Goal: Task Accomplishment & Management: Manage account settings

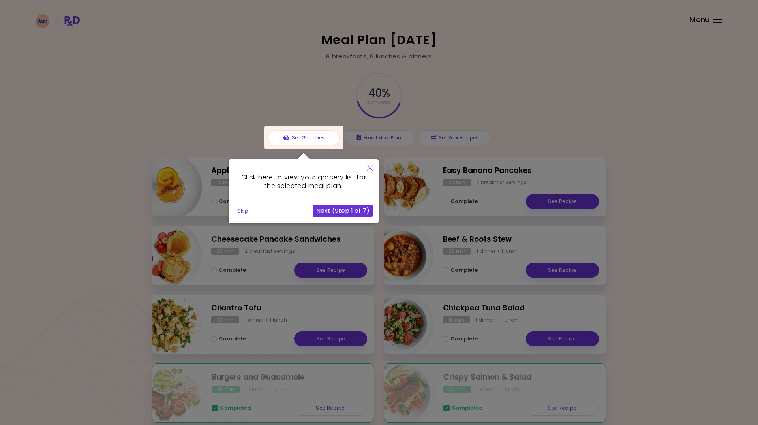
click at [245, 209] on button "Skip" at bounding box center [242, 211] width 17 height 12
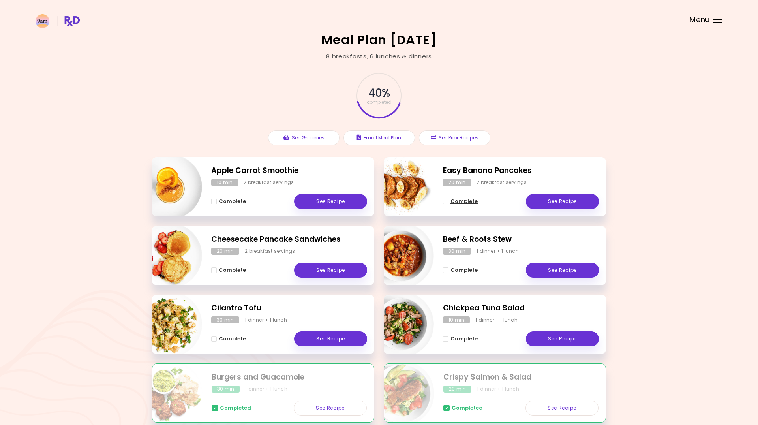
click at [456, 201] on span "Complete" at bounding box center [463, 201] width 27 height 6
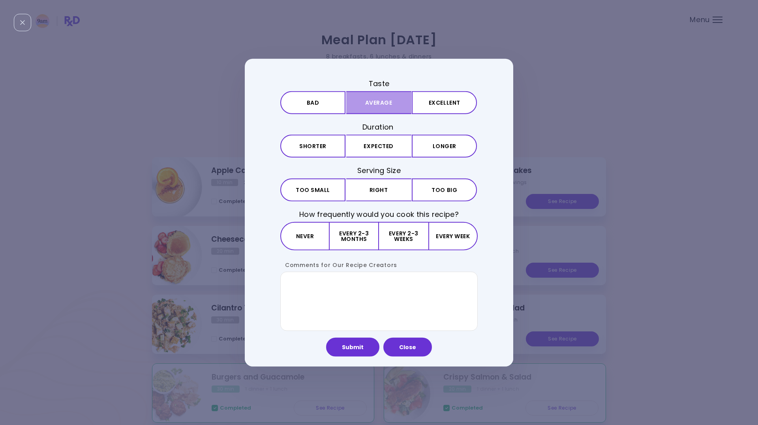
click at [377, 106] on button "Average" at bounding box center [378, 102] width 65 height 23
click at [373, 144] on button "Expected" at bounding box center [378, 146] width 65 height 23
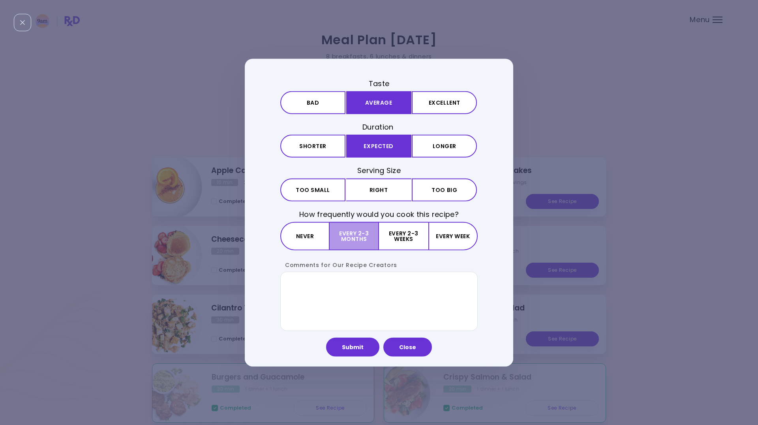
click at [360, 231] on button "Every 2-3 months" at bounding box center [354, 235] width 49 height 28
click at [355, 348] on button "Submit" at bounding box center [352, 346] width 53 height 19
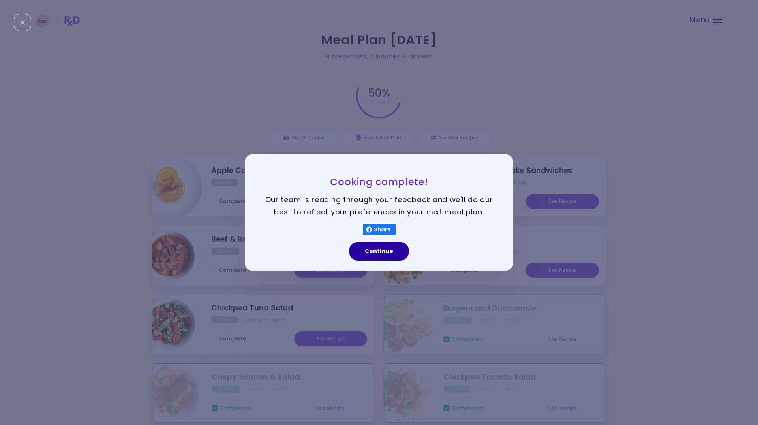
click at [381, 249] on button "Continue" at bounding box center [379, 251] width 60 height 19
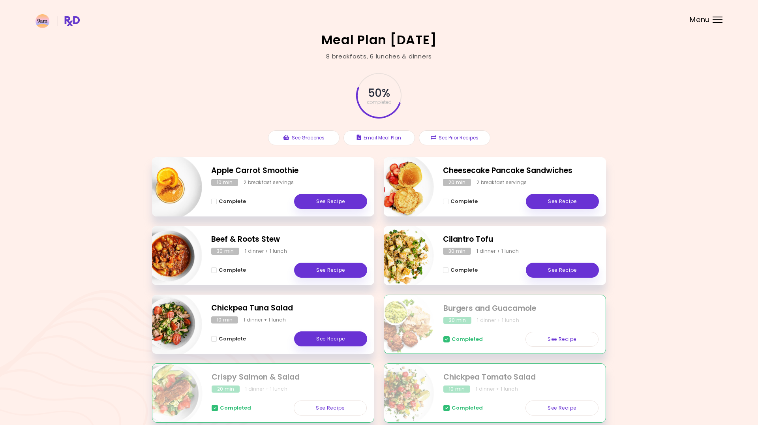
click at [216, 337] on span "Complete - Chickpea Tuna Salad" at bounding box center [214, 339] width 6 height 6
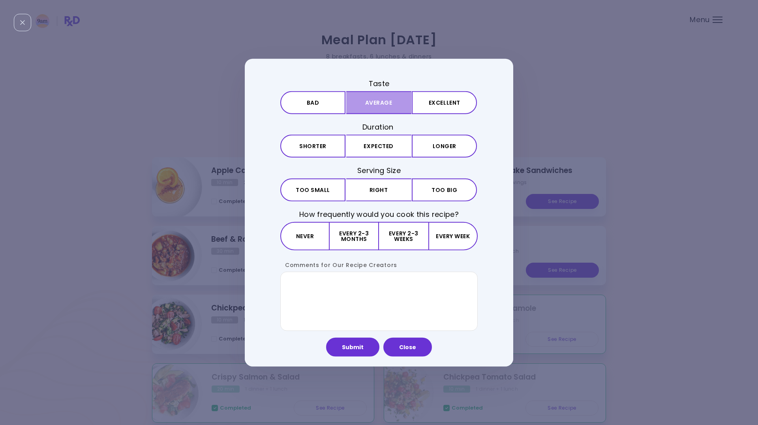
click at [389, 103] on button "Average" at bounding box center [378, 102] width 65 height 23
click at [389, 139] on button "Expected" at bounding box center [378, 146] width 65 height 23
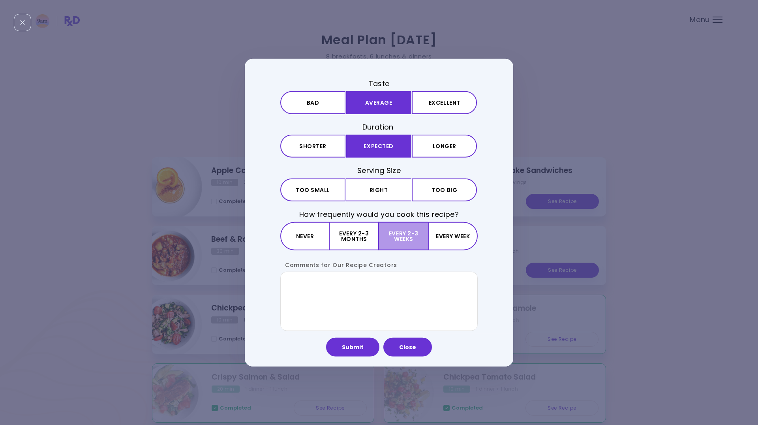
click at [409, 233] on button "Every 2-3 weeks" at bounding box center [403, 235] width 49 height 28
click at [356, 349] on button "Submit" at bounding box center [352, 346] width 53 height 19
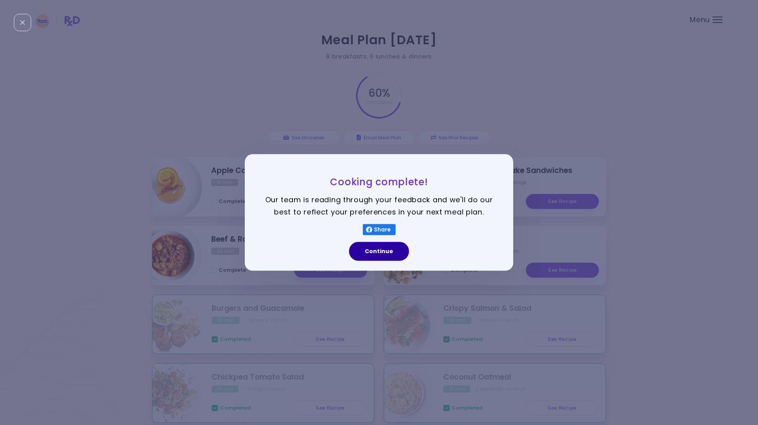
click at [374, 253] on button "Continue" at bounding box center [379, 251] width 60 height 19
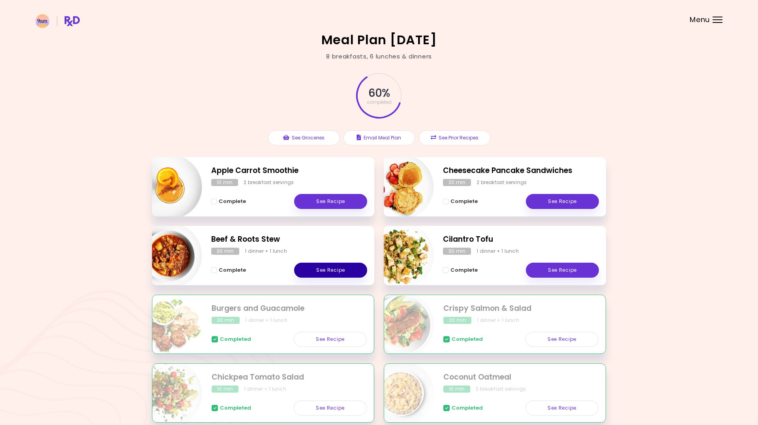
click at [324, 266] on link "See Recipe" at bounding box center [330, 270] width 73 height 15
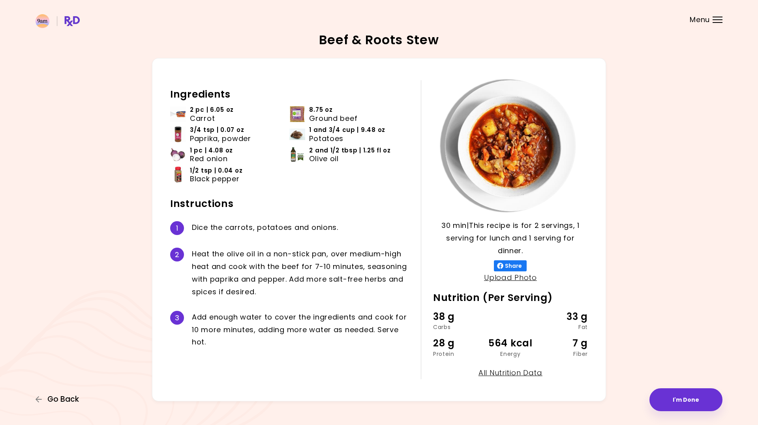
click at [66, 398] on span "Go Back" at bounding box center [63, 399] width 32 height 9
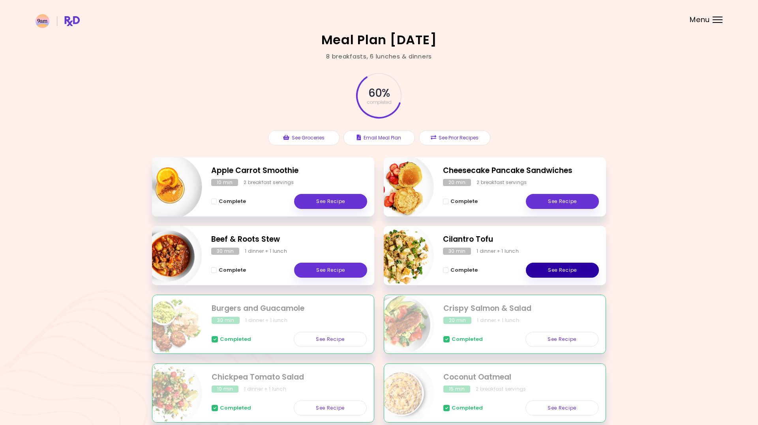
click at [550, 267] on link "See Recipe" at bounding box center [562, 270] width 73 height 15
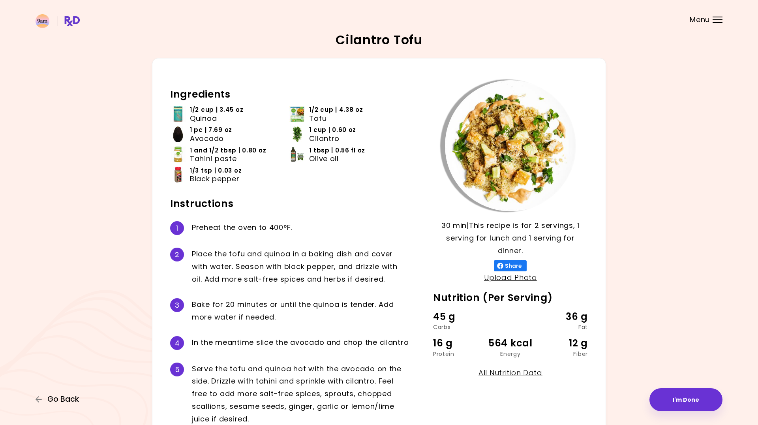
click at [57, 400] on span "Go Back" at bounding box center [63, 399] width 32 height 9
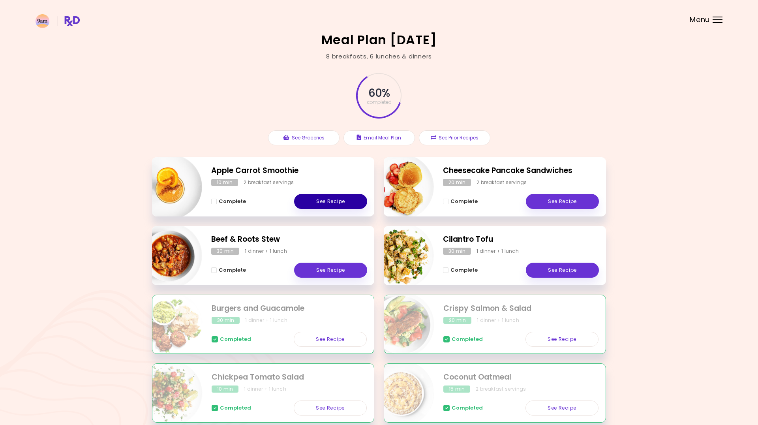
click at [335, 198] on link "See Recipe" at bounding box center [330, 201] width 73 height 15
